Goal: Information Seeking & Learning: Learn about a topic

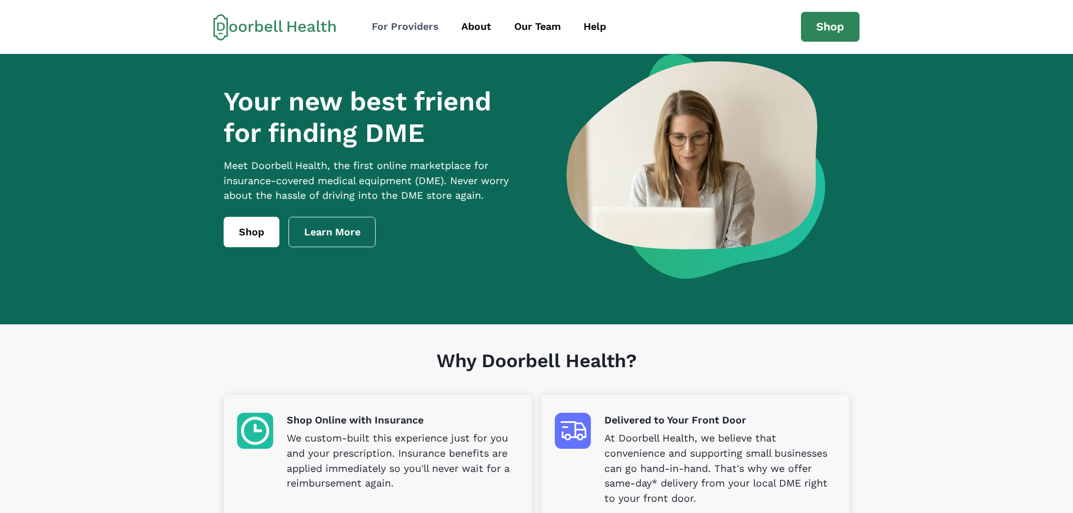
click at [403, 28] on div "For Providers" at bounding box center [405, 26] width 67 height 15
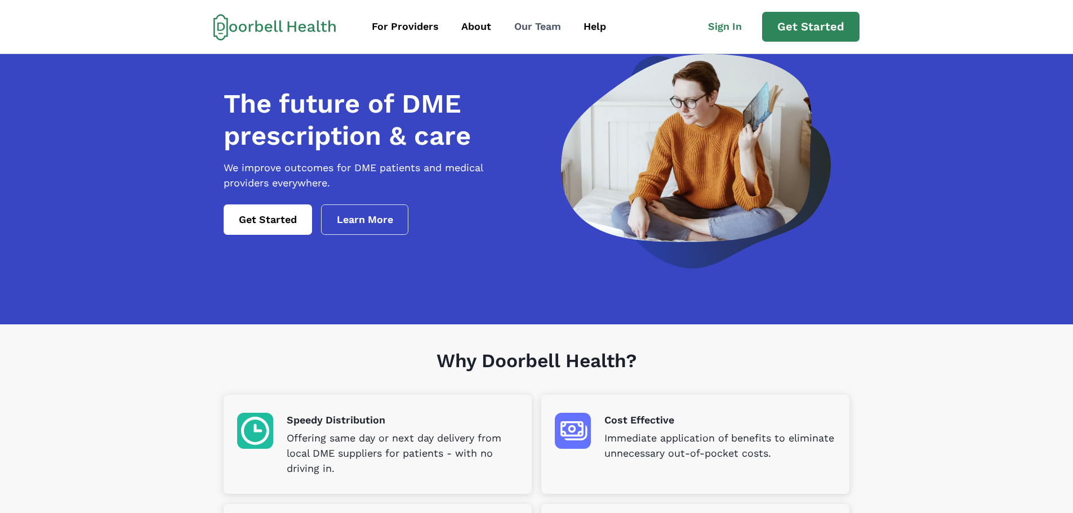
click at [520, 26] on div "Our Team" at bounding box center [537, 26] width 47 height 15
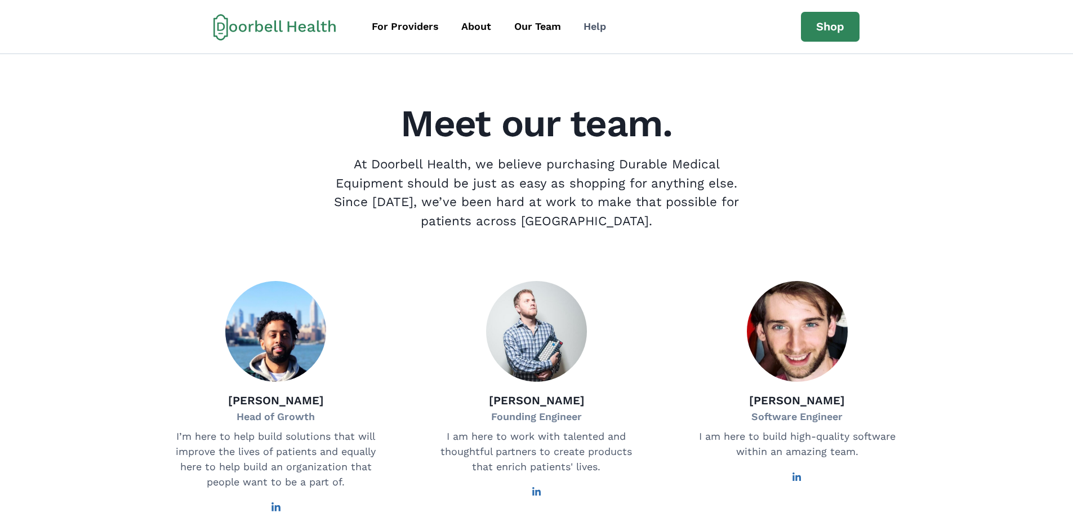
click at [588, 29] on div "Help" at bounding box center [594, 26] width 23 height 15
click at [594, 28] on div "Help" at bounding box center [594, 26] width 23 height 15
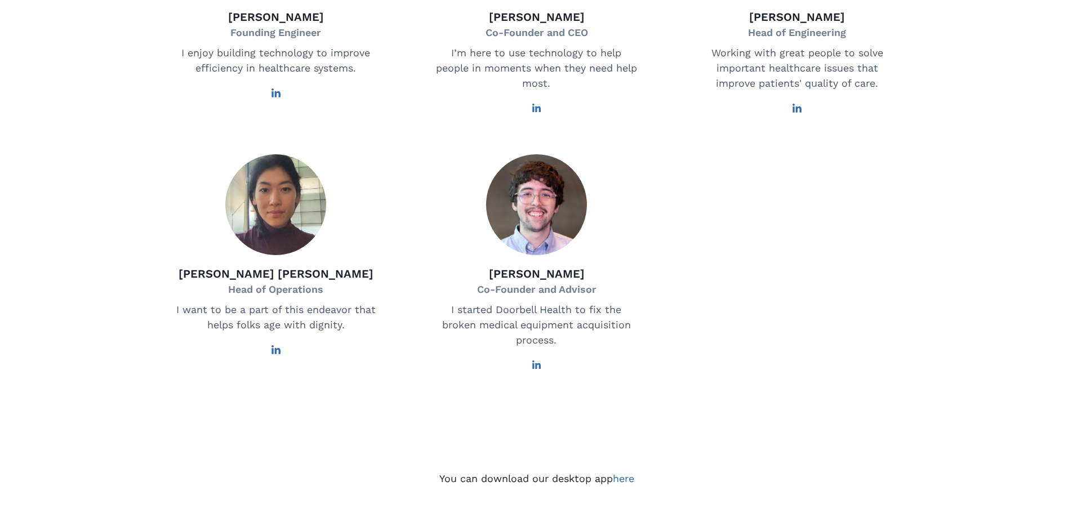
scroll to position [748, 0]
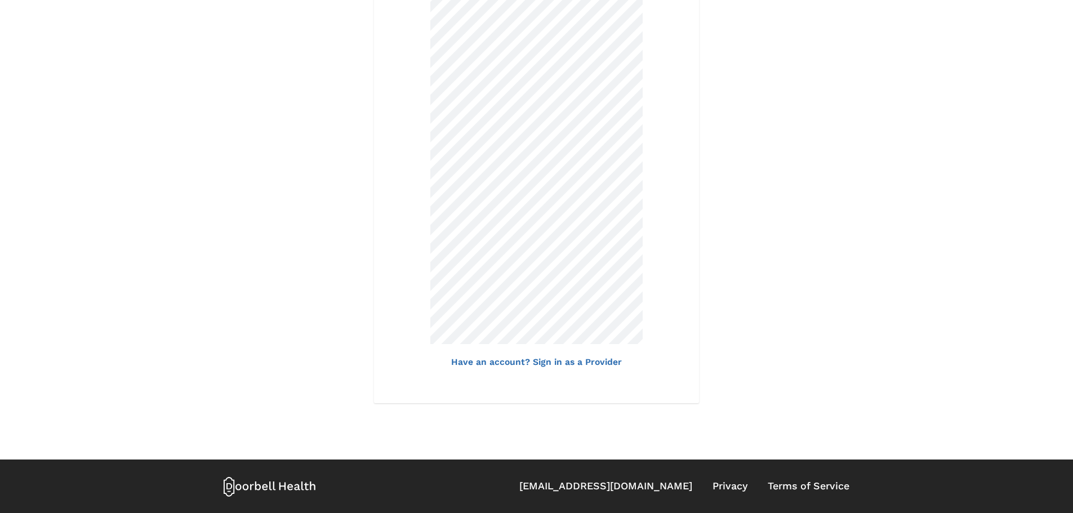
scroll to position [725, 0]
